Goal: Transaction & Acquisition: Purchase product/service

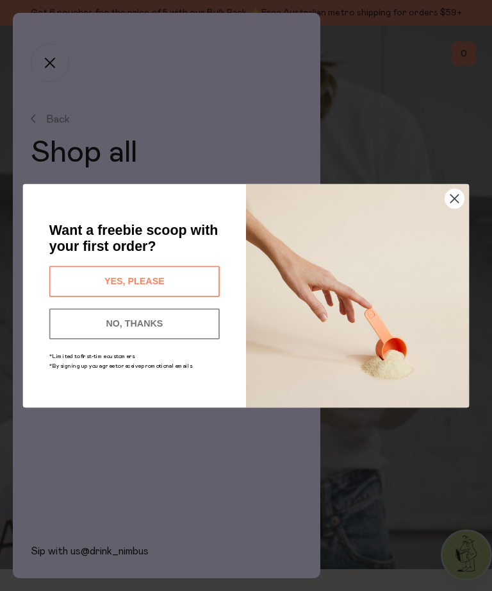
click at [458, 195] on icon "Close dialog" at bounding box center [455, 198] width 8 height 8
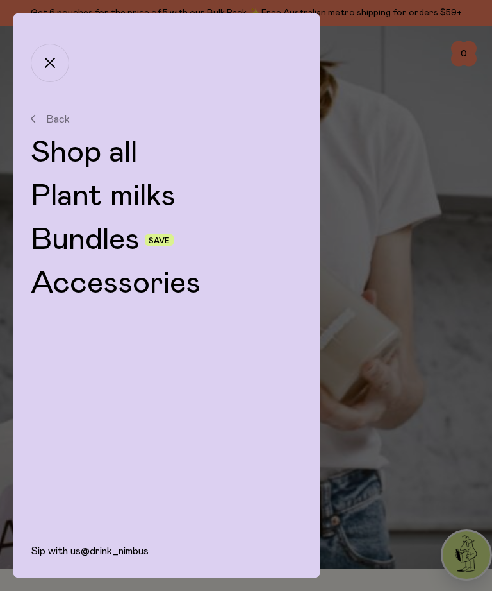
click at [126, 190] on link "Plant milks" at bounding box center [167, 196] width 272 height 31
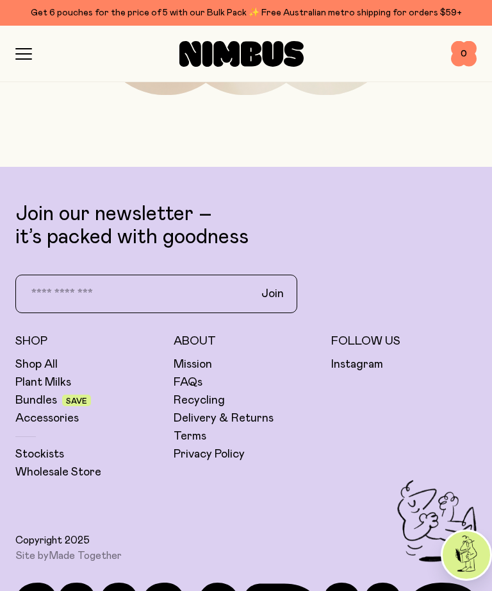
scroll to position [1515, 0]
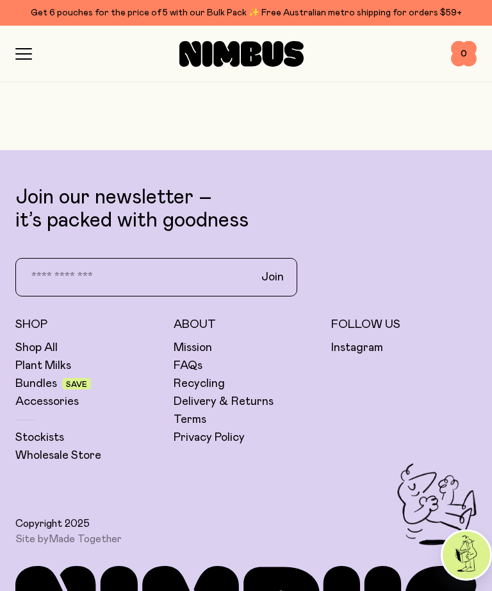
click at [44, 385] on link "Bundles" at bounding box center [36, 383] width 42 height 15
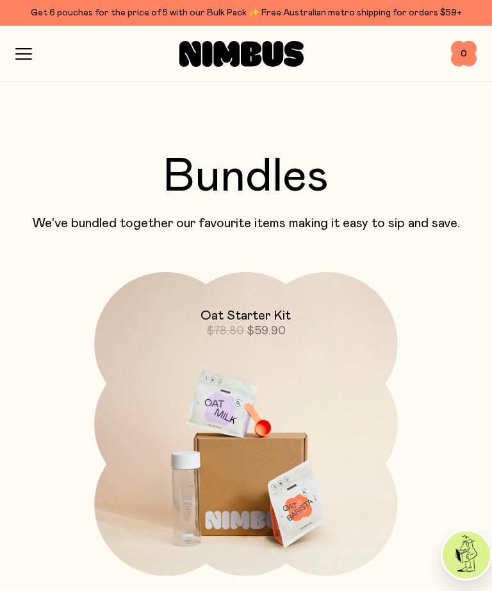
click at [29, 49] on icon "button" at bounding box center [23, 54] width 17 height 12
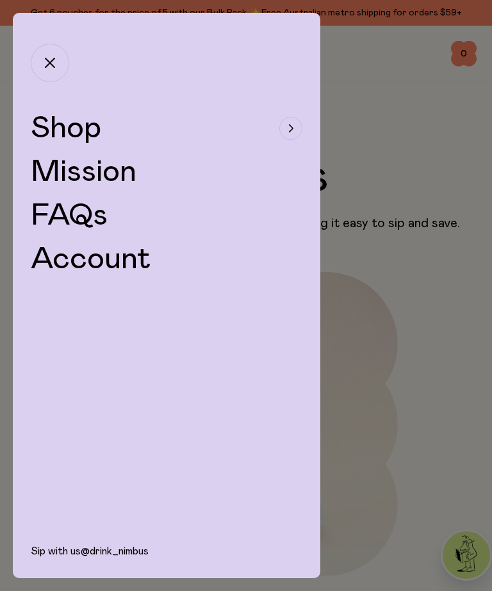
click at [83, 128] on span "Shop" at bounding box center [66, 128] width 71 height 31
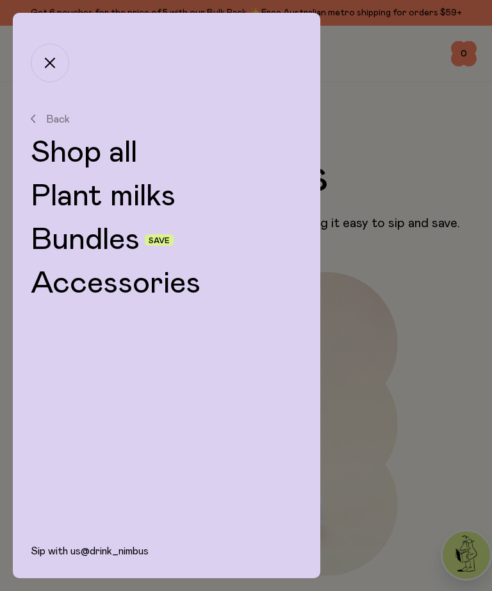
click at [117, 196] on link "Plant milks" at bounding box center [167, 196] width 272 height 31
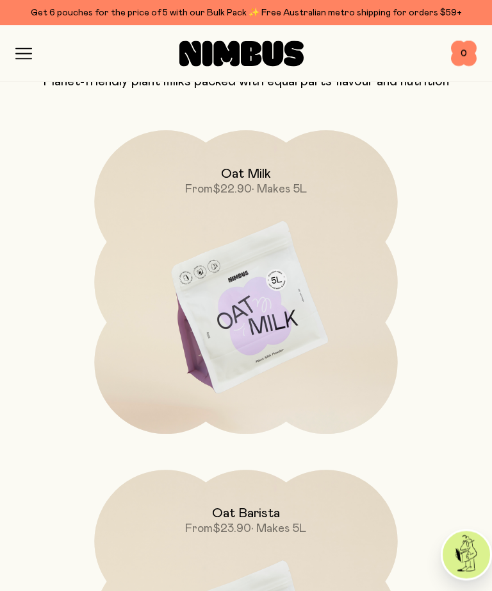
scroll to position [138, 0]
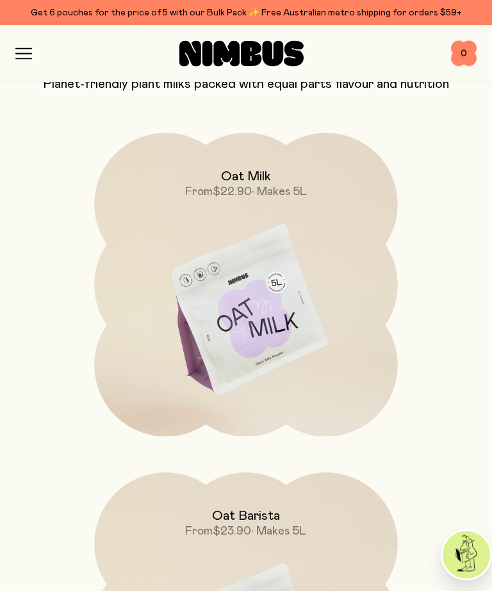
click at [271, 321] on img at bounding box center [245, 311] width 303 height 356
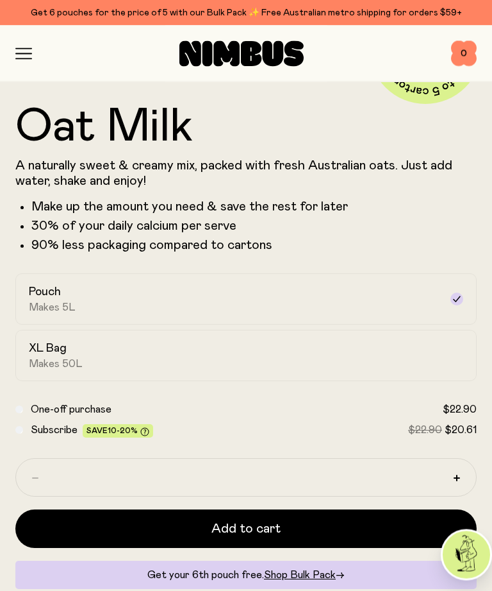
scroll to position [505, 0]
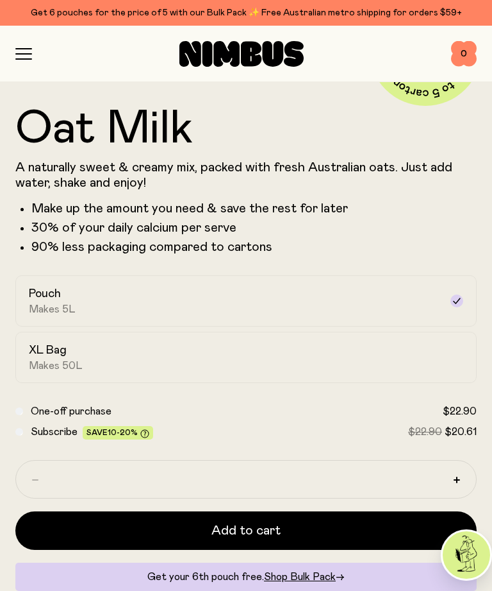
click at [252, 296] on div "Pouch Makes 5L" at bounding box center [235, 300] width 412 height 29
click at [376, 364] on div "XL Bag Makes 50L" at bounding box center [235, 356] width 412 height 29
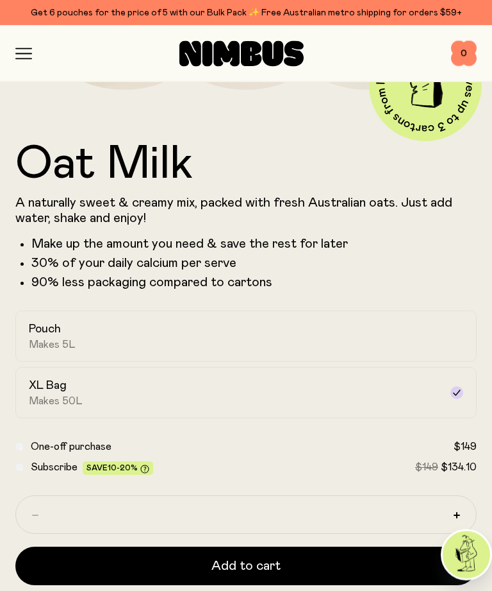
scroll to position [471, 0]
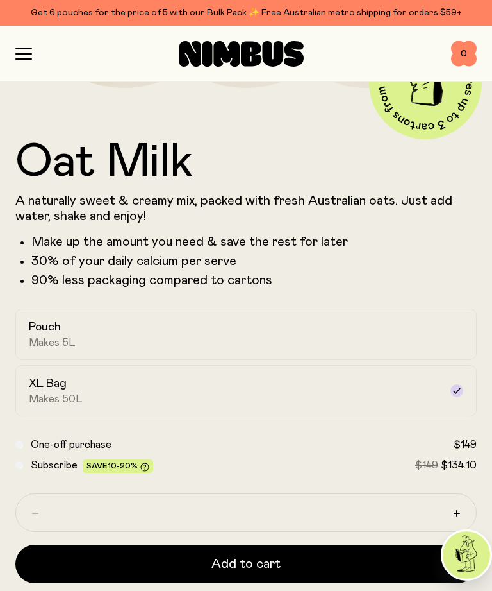
click at [367, 344] on div "Pouch Makes 5L" at bounding box center [235, 333] width 412 height 29
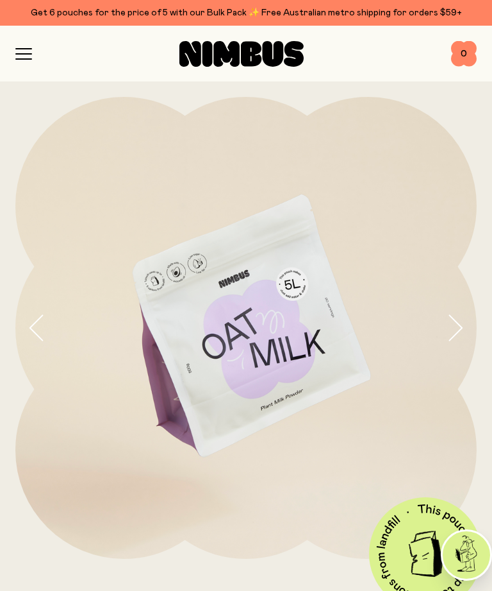
scroll to position [0, 0]
